Goal: Obtain resource: Download file/media

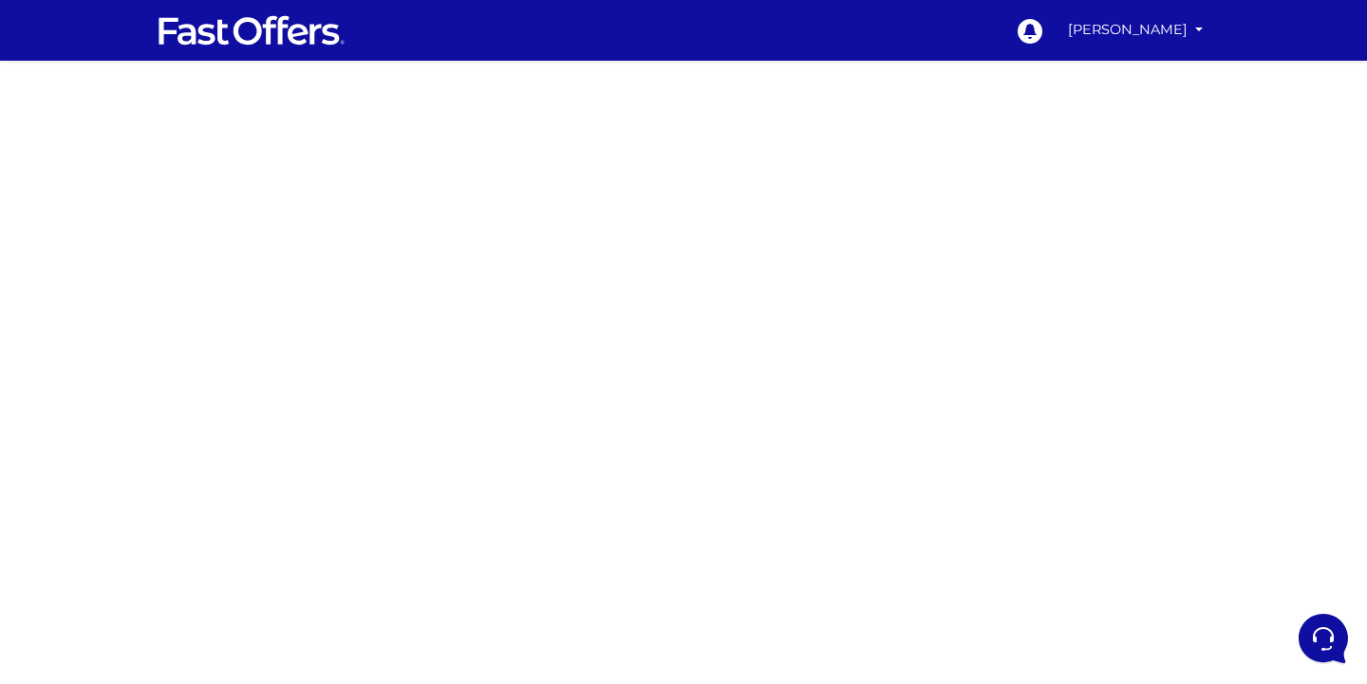
scroll to position [34, 0]
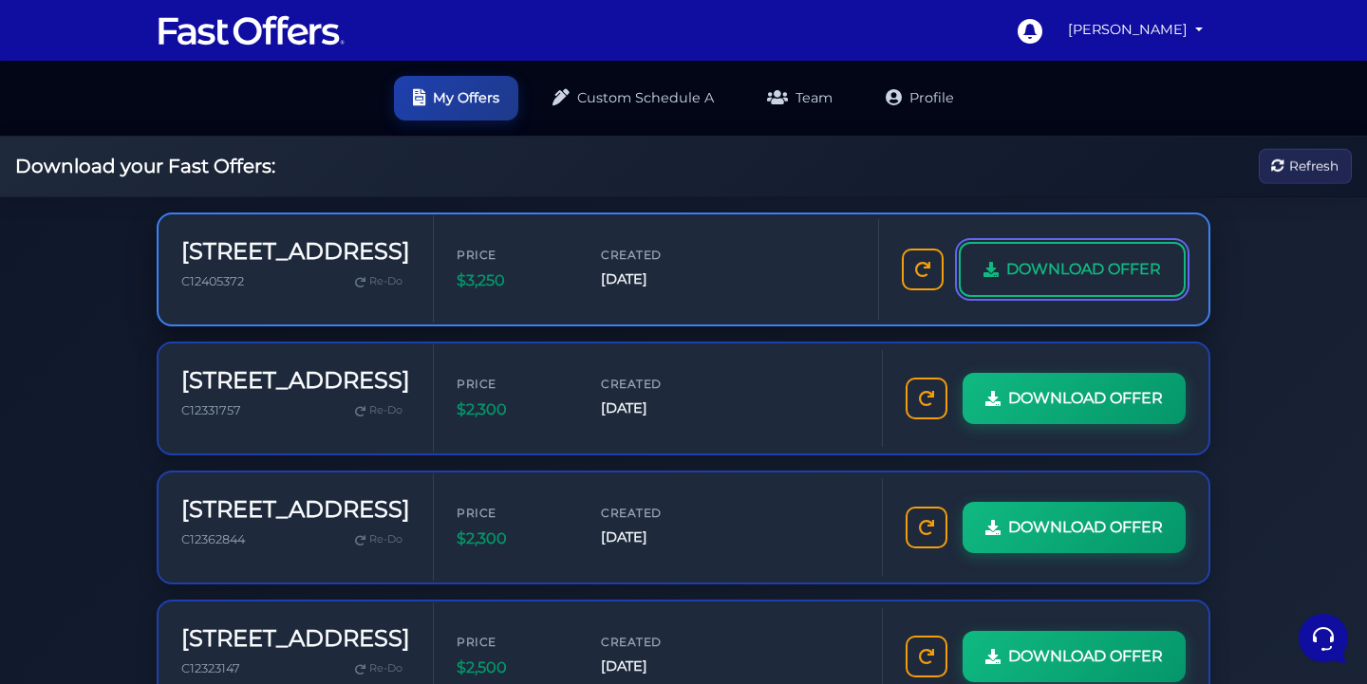
click at [1057, 271] on span "DOWNLOAD OFFER" at bounding box center [1083, 269] width 155 height 25
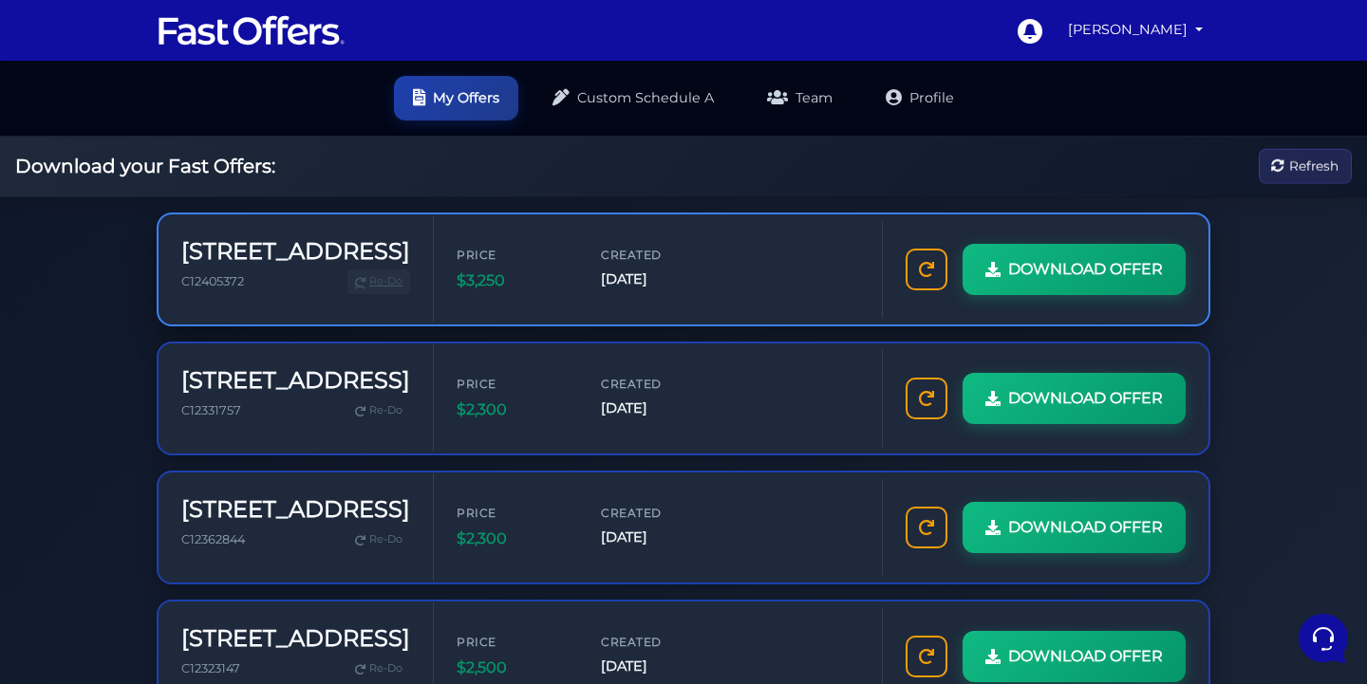
click at [348, 270] on link "Re-Do" at bounding box center [378, 282] width 63 height 25
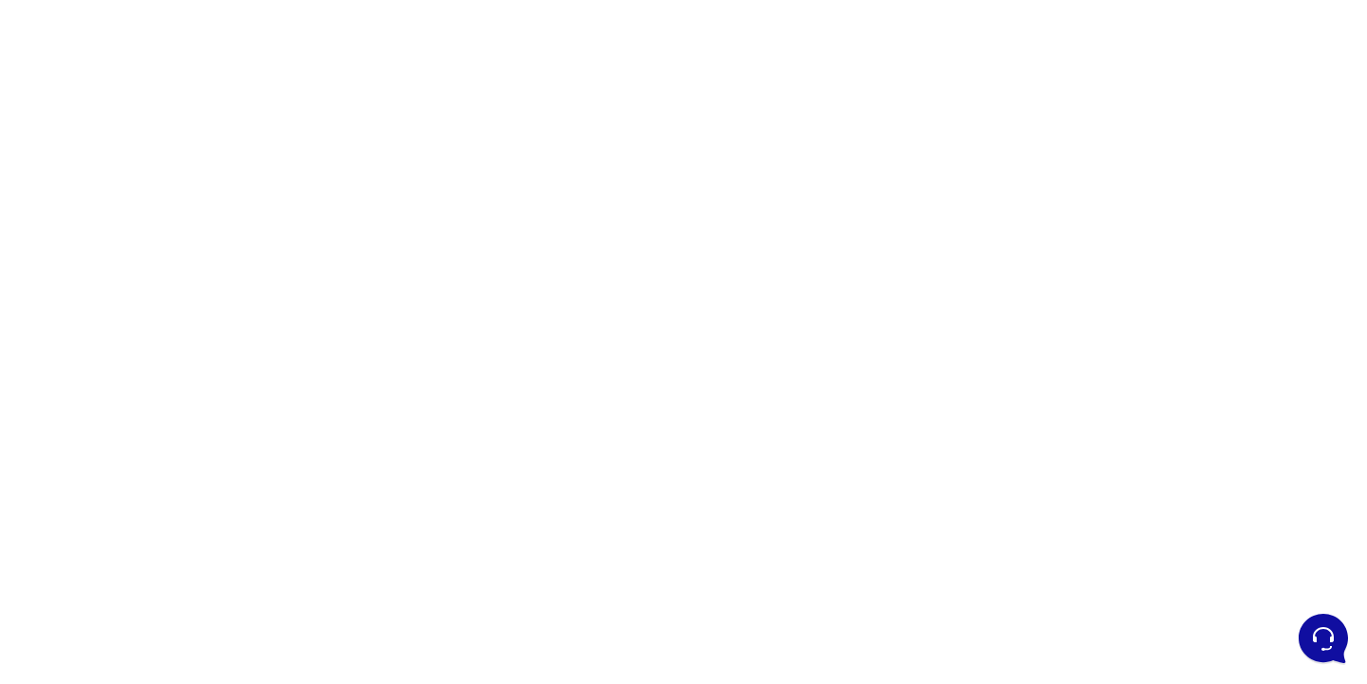
scroll to position [138, 0]
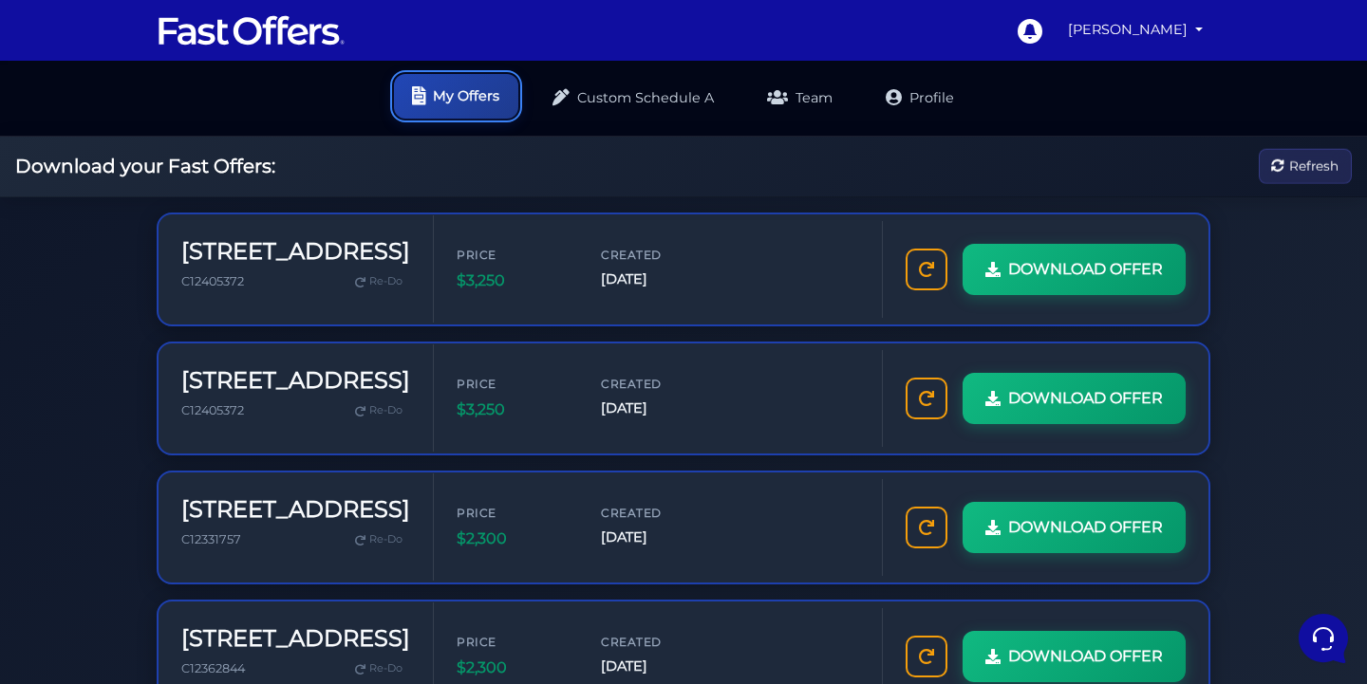
click at [472, 92] on link "My Offers" at bounding box center [456, 96] width 124 height 45
click at [625, 282] on span "[DATE]" at bounding box center [658, 280] width 114 height 22
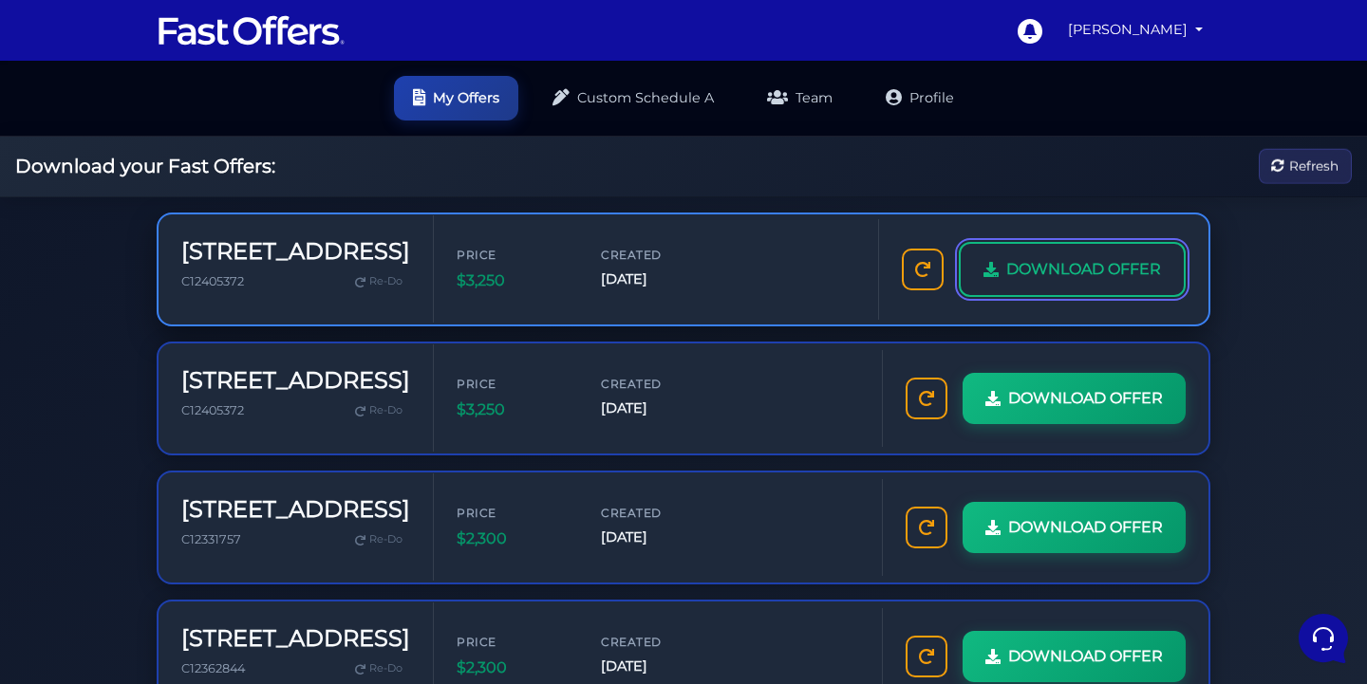
click at [1059, 260] on span "DOWNLOAD OFFER" at bounding box center [1083, 269] width 155 height 25
